Goal: Navigation & Orientation: Find specific page/section

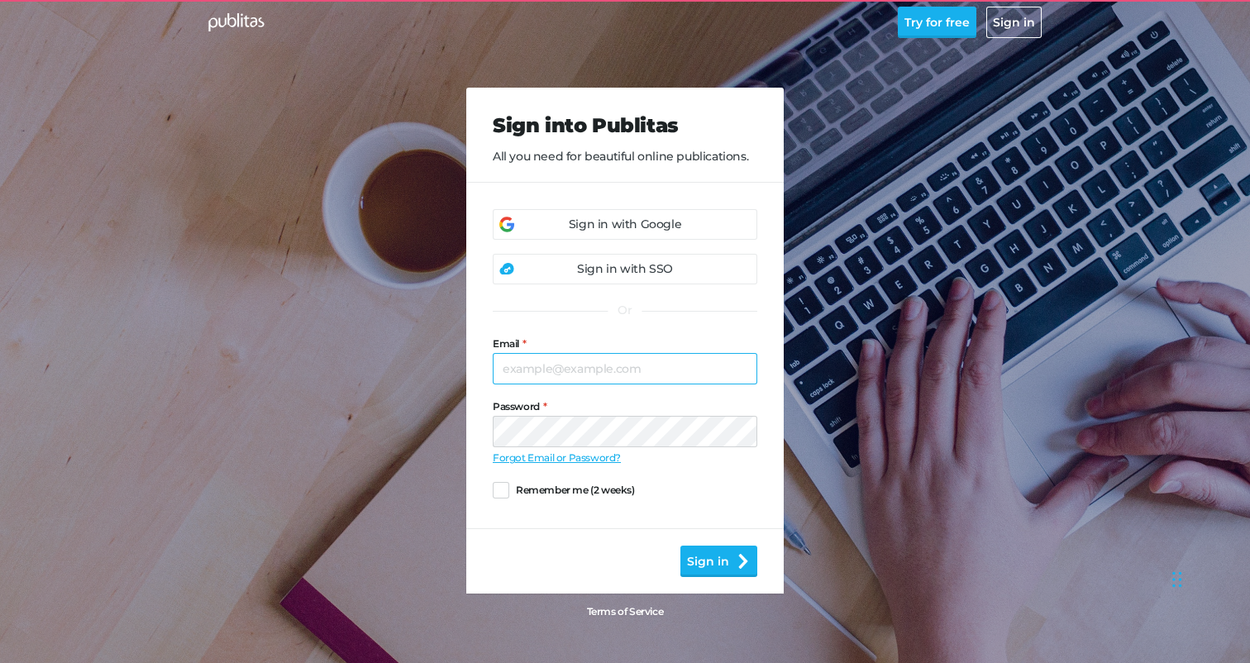
click at [593, 373] on input "Email" at bounding box center [625, 368] width 264 height 31
type input "paulo@publitas.com"
click at [712, 573] on button "Sign in" at bounding box center [718, 560] width 77 height 31
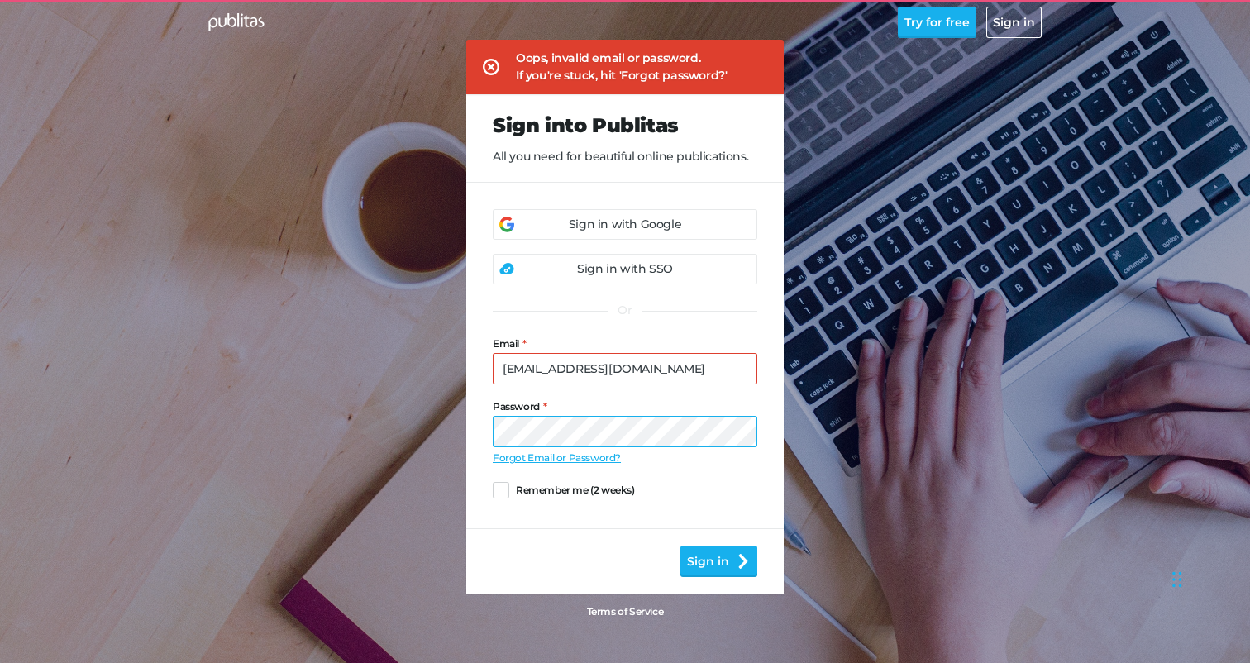
click at [0, 650] on com-1password-button at bounding box center [0, 650] width 0 height 0
click at [731, 574] on button "Sign in" at bounding box center [718, 560] width 77 height 31
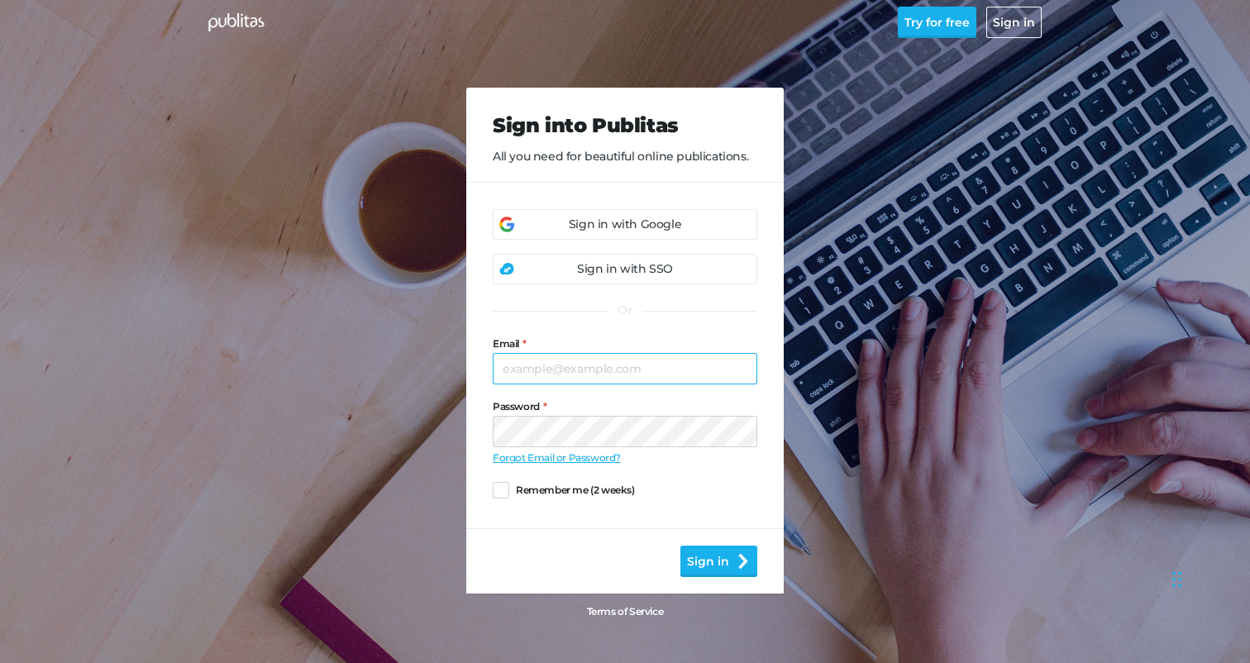
click at [632, 365] on input "Email" at bounding box center [625, 368] width 264 height 31
type input "paulo@publitas.com"
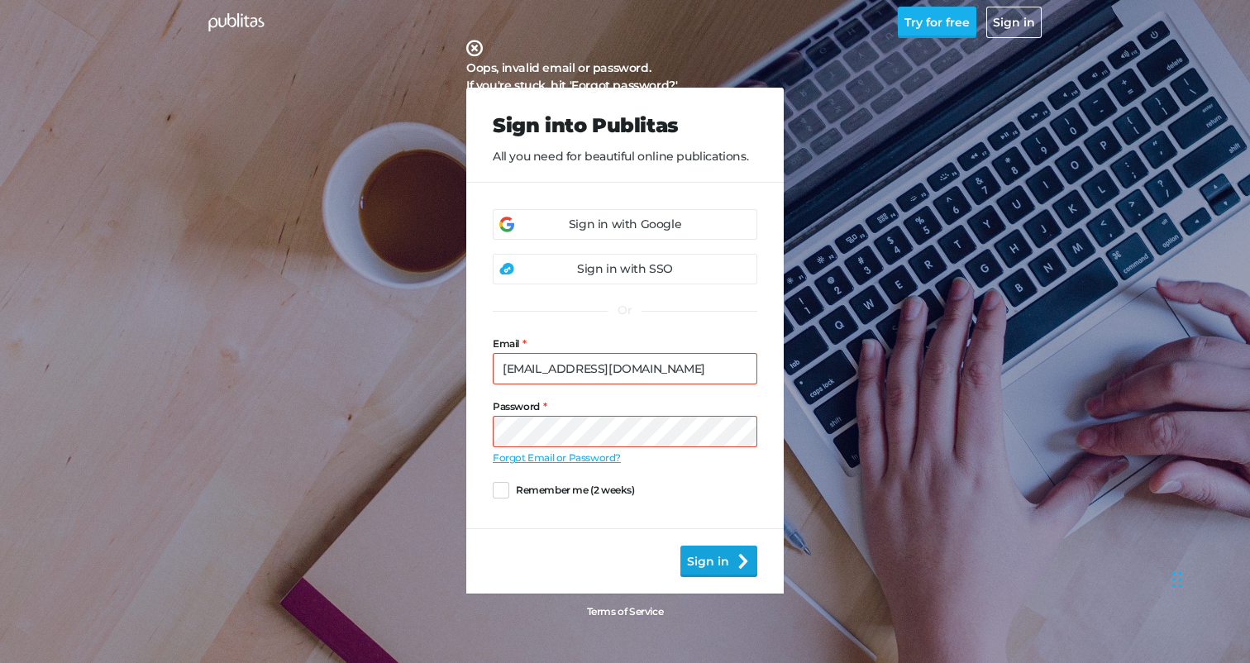
click at [721, 564] on button "Sign in" at bounding box center [718, 560] width 77 height 31
click at [630, 221] on div "Sign in with Google" at bounding box center [625, 224] width 112 height 17
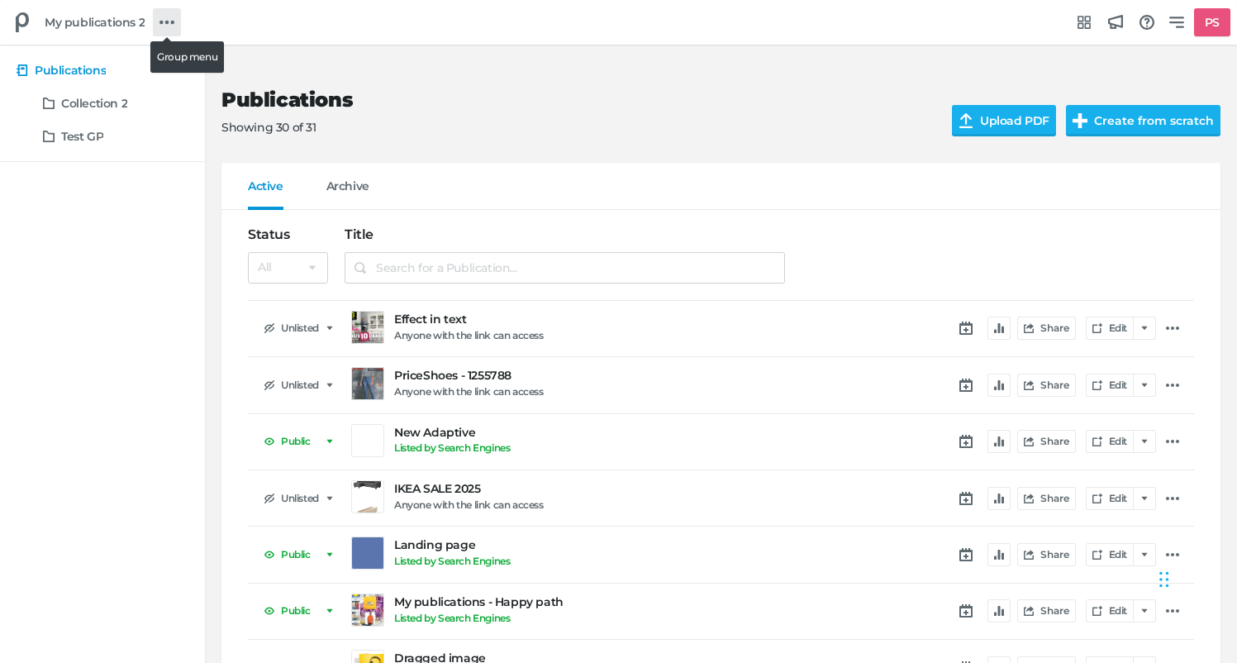
click at [153, 23] on link at bounding box center [167, 22] width 28 height 28
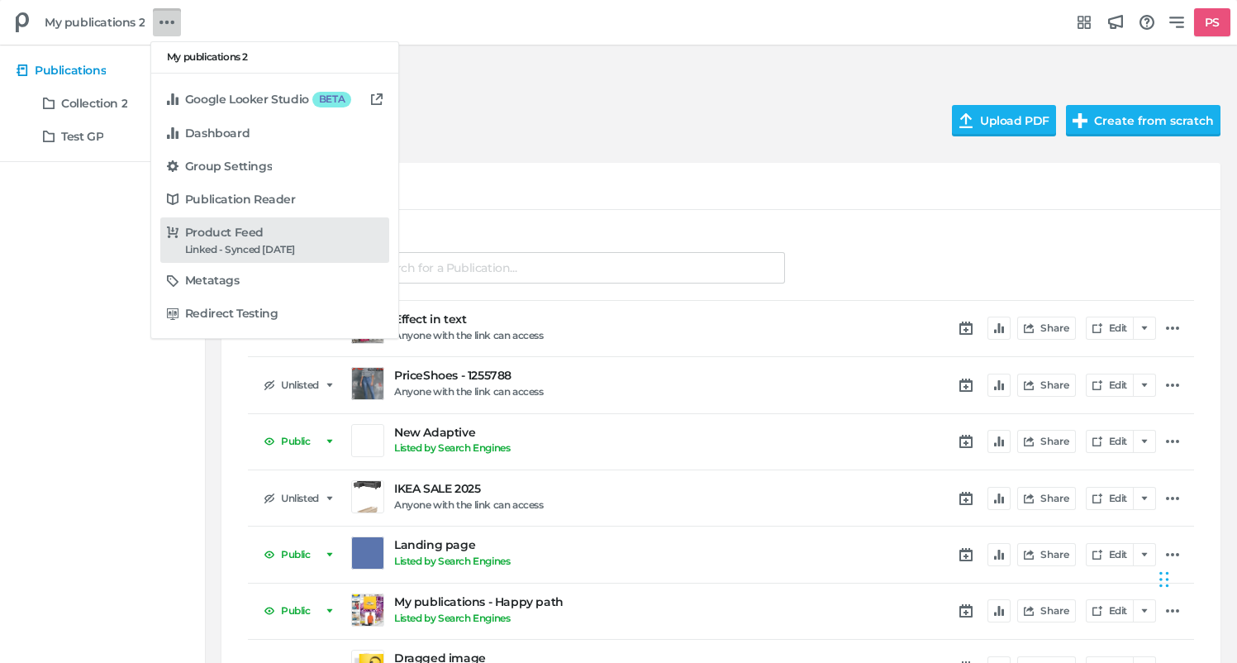
click at [253, 246] on div "Linked - Synced [DATE]" at bounding box center [240, 250] width 110 height 12
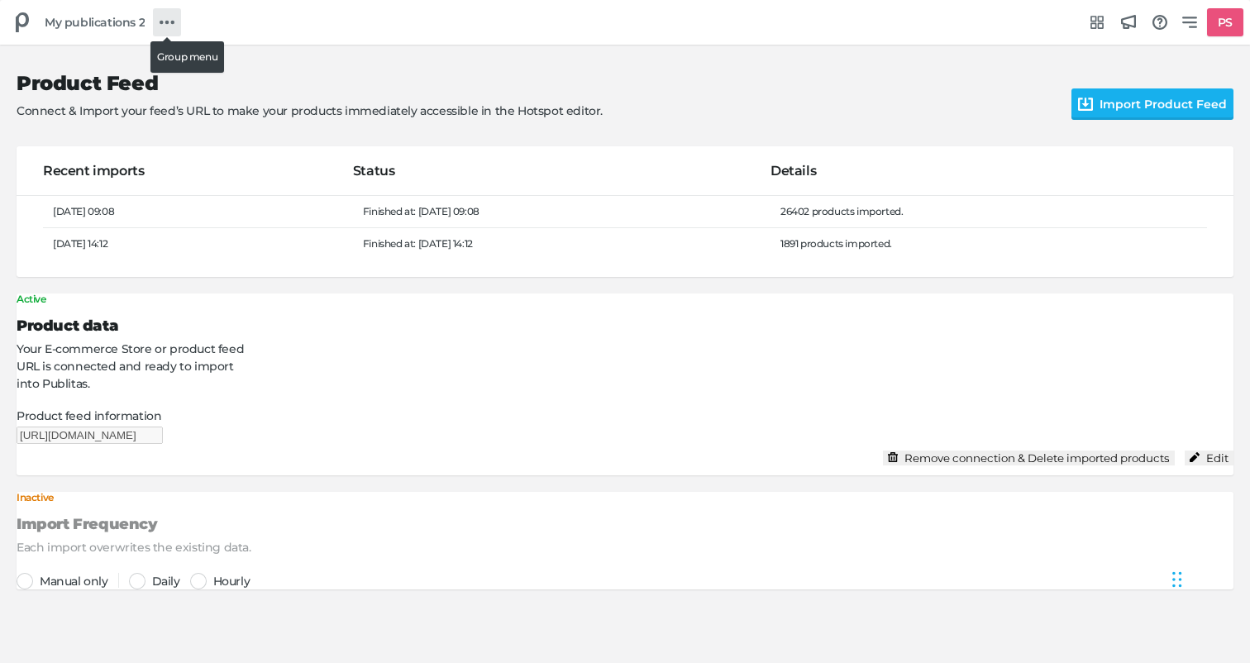
click at [177, 32] on link at bounding box center [167, 22] width 28 height 28
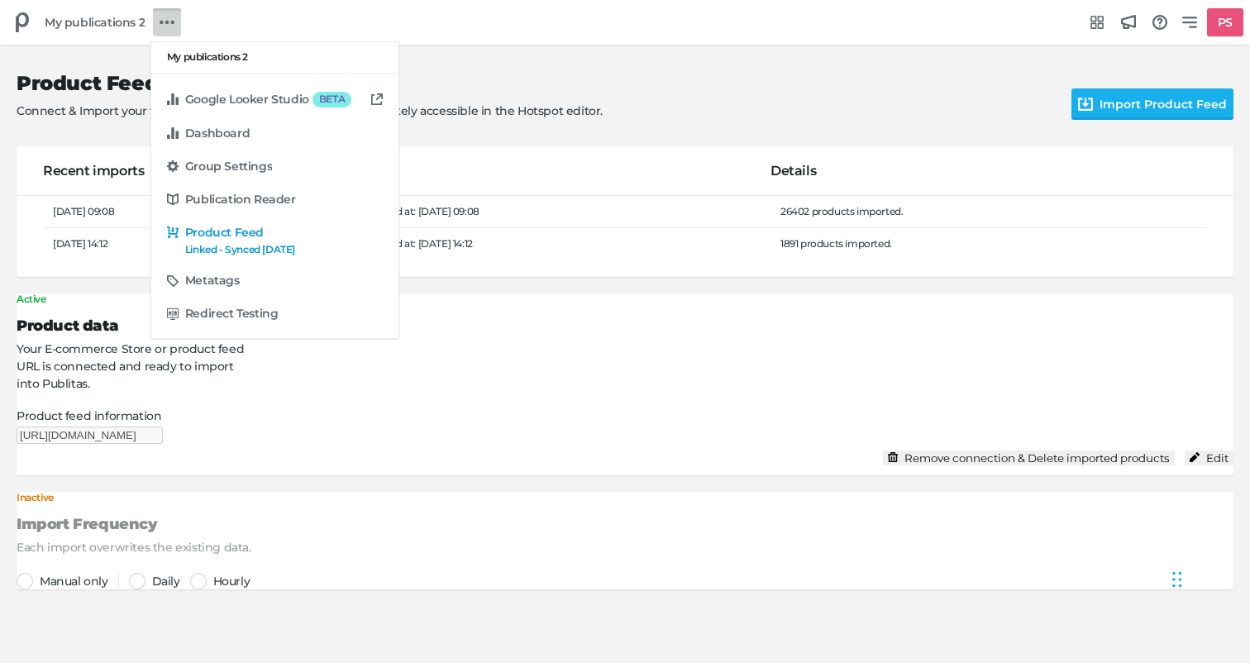
click at [207, 18] on div "My publications 2 Google Looker Studio BETA Dashboard Group Settings Publicatio…" at bounding box center [625, 331] width 1250 height 663
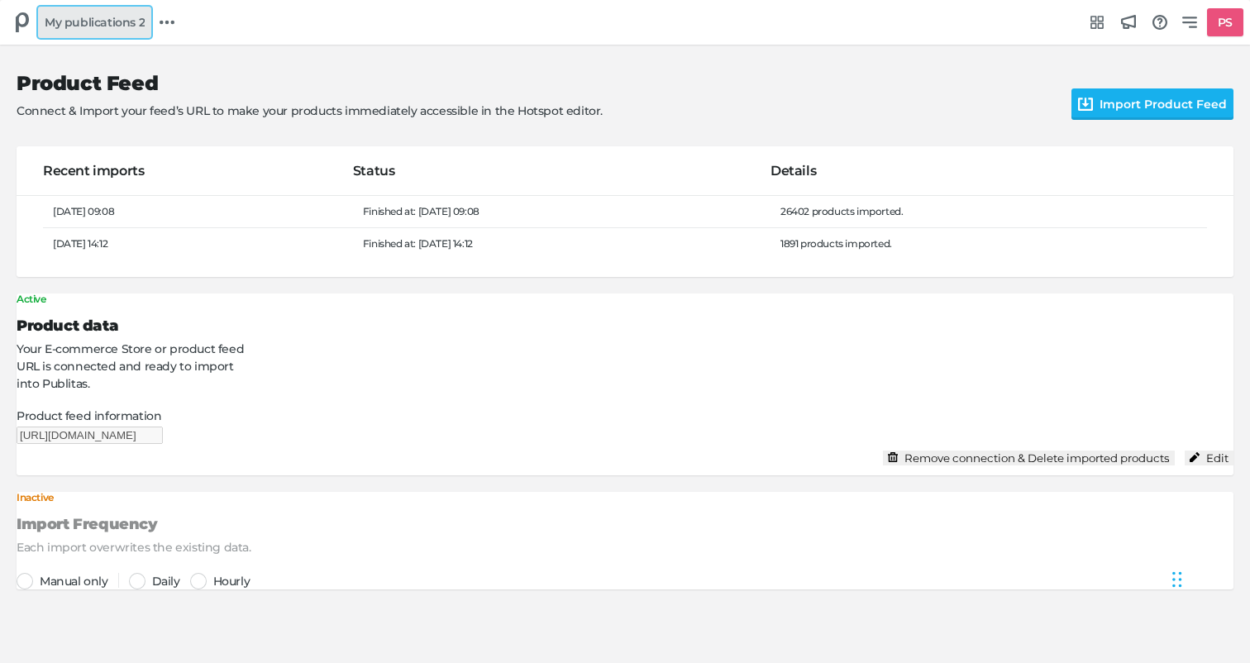
click at [75, 36] on link "My publications 2" at bounding box center [94, 22] width 113 height 31
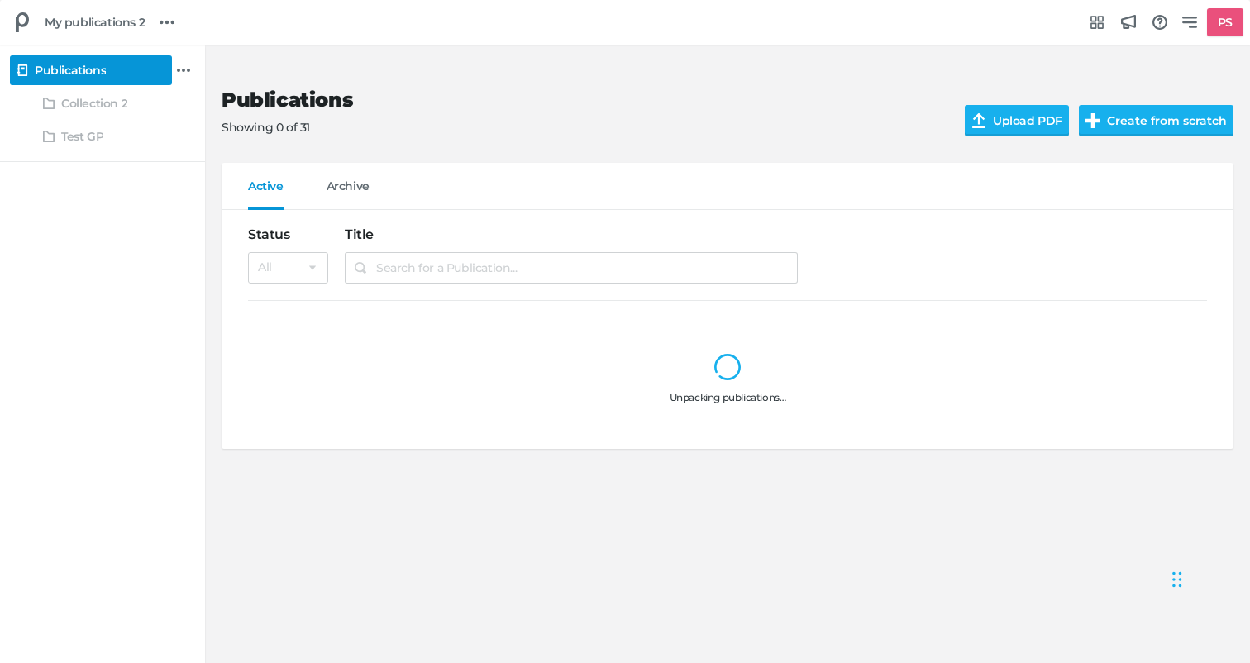
click at [75, 86] on div "Publications Collection 2 Test GP" at bounding box center [102, 103] width 205 height 117
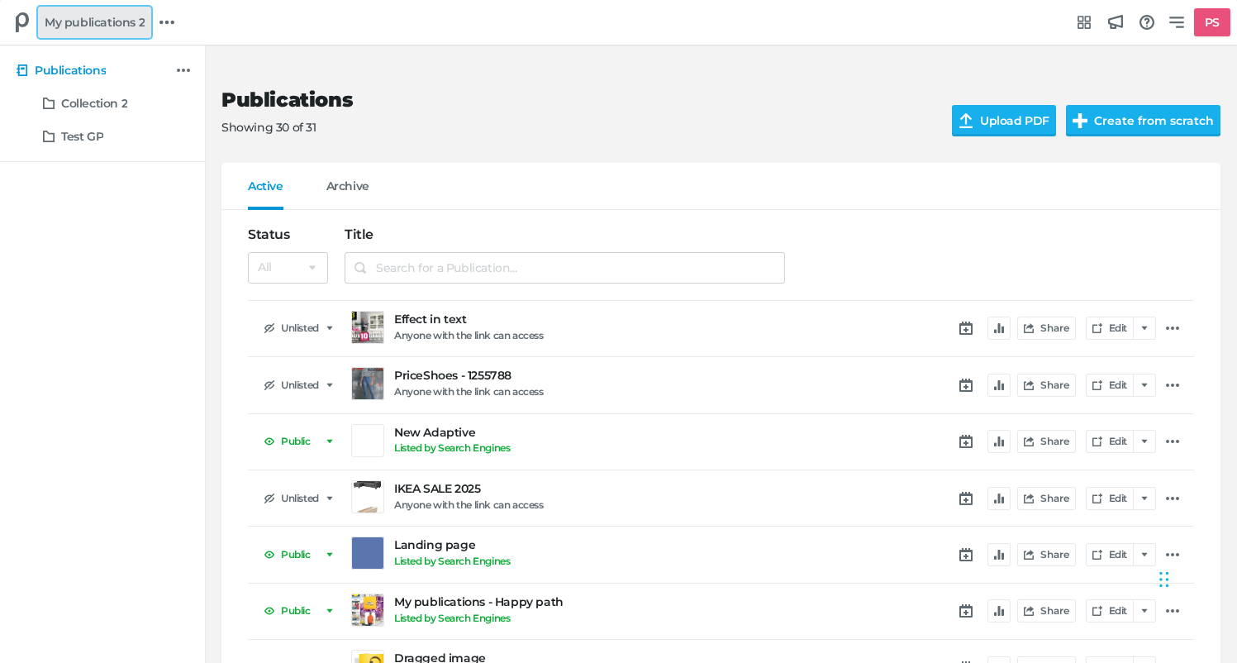
click at [80, 26] on span "My publications 2" at bounding box center [95, 22] width 100 height 18
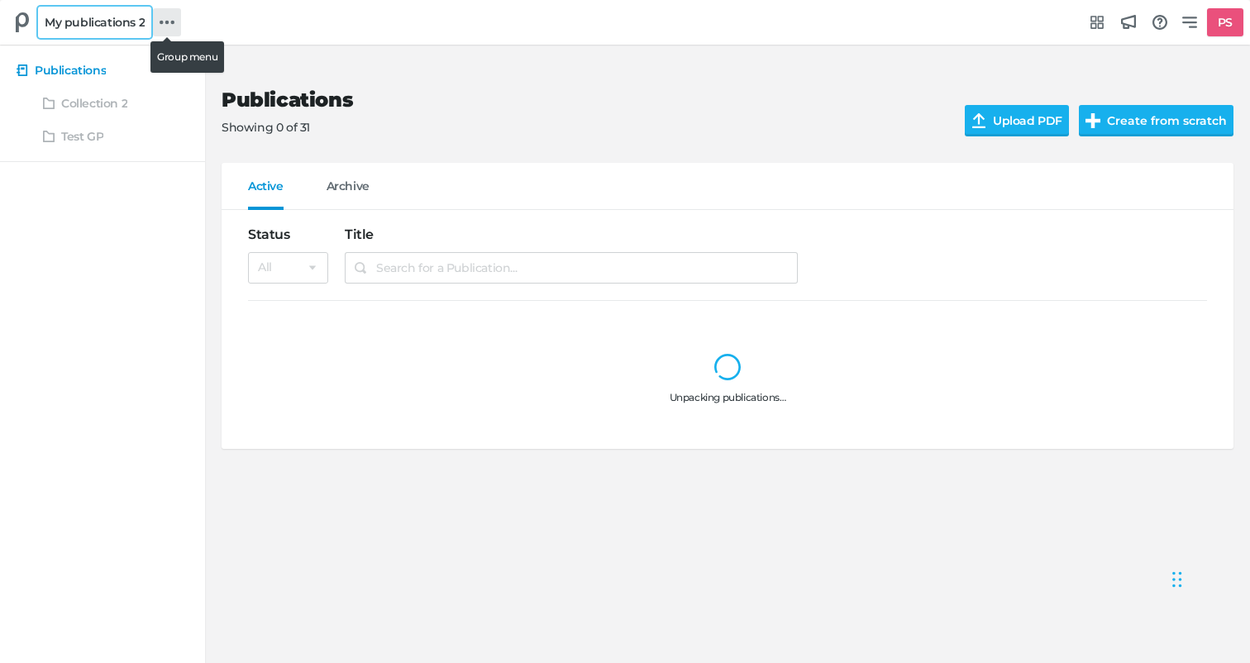
click at [52, 18] on span "My publications 2" at bounding box center [95, 22] width 100 height 18
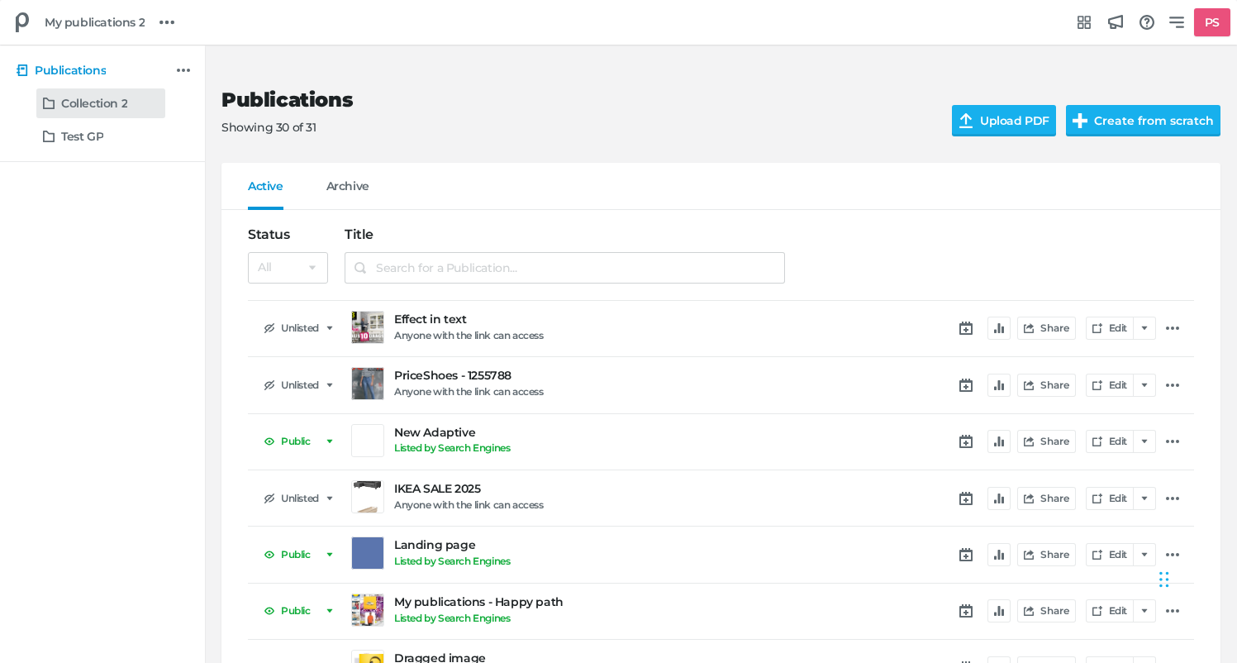
click at [83, 108] on h5 "Collection 2" at bounding box center [94, 104] width 66 height 14
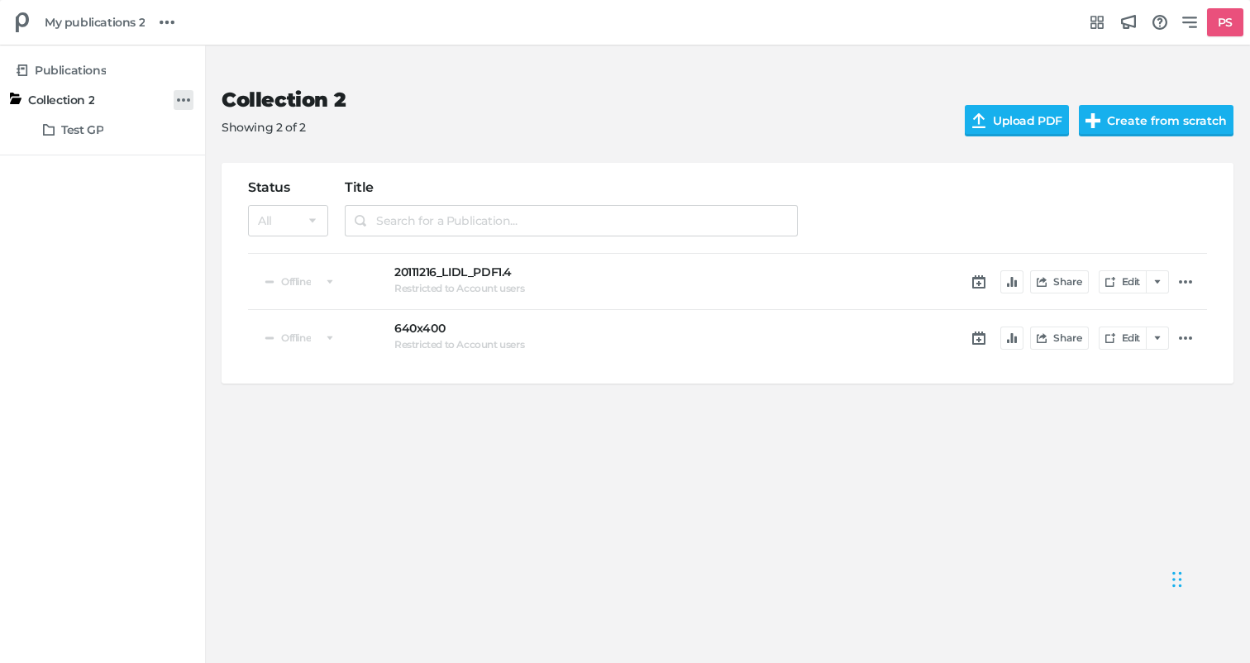
click at [177, 98] on icon at bounding box center [183, 99] width 13 height 13
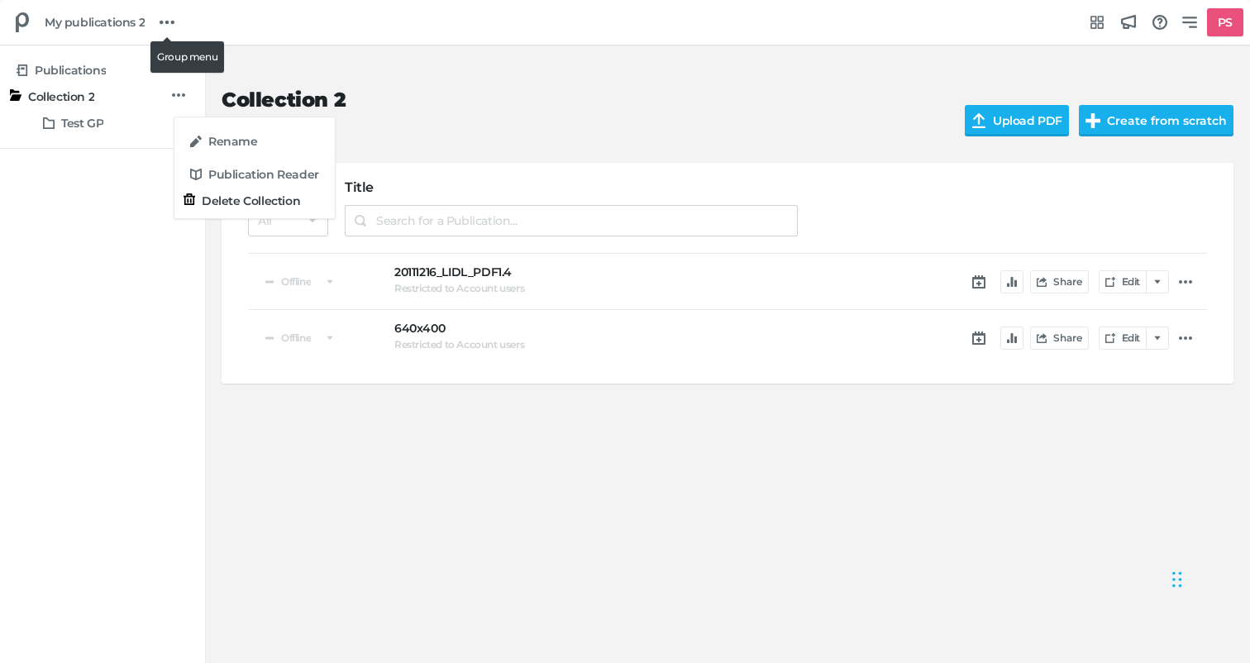
click at [179, 15] on div "Group menu" at bounding box center [166, 22] width 31 height 31
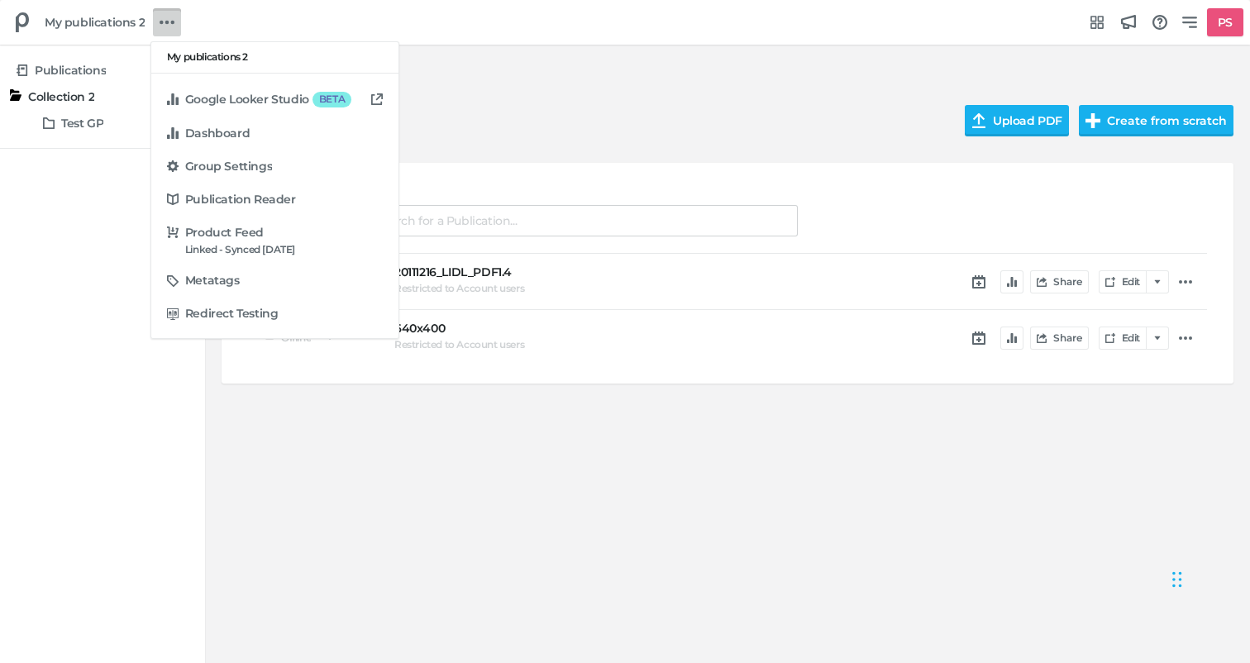
click at [460, 25] on div "My publications 2 Google Looker Studio BETA Dashboard Group Settings Publicatio…" at bounding box center [625, 331] width 1250 height 663
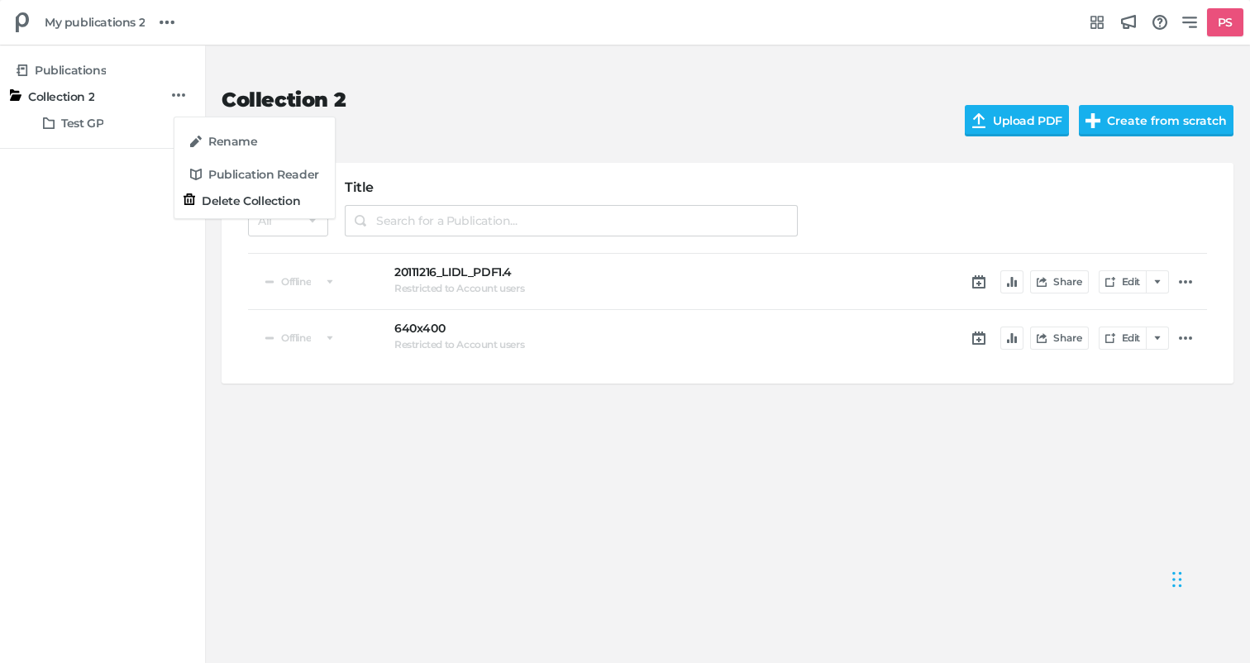
click at [654, 94] on div "Rename Publication Reader Delete Collection" at bounding box center [625, 331] width 1250 height 663
